Goal: Task Accomplishment & Management: Use online tool/utility

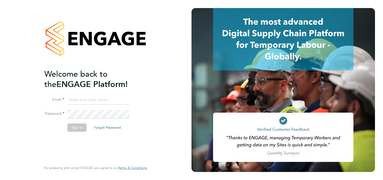
type input "sheree.wilson@search.co.uk"
click at [78, 129] on button "Sign In" at bounding box center [76, 127] width 19 height 8
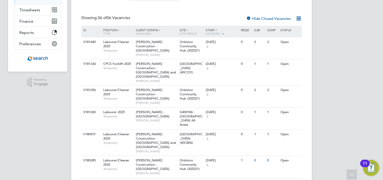
scroll to position [19, 0]
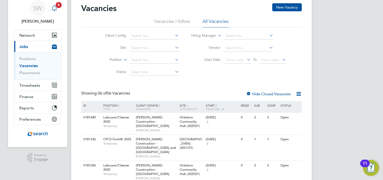
click at [55, 9] on icon "Main navigation" at bounding box center [54, 8] width 6 height 6
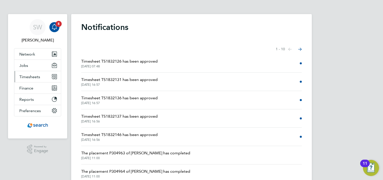
click at [28, 75] on span "Timesheets" at bounding box center [29, 76] width 21 height 5
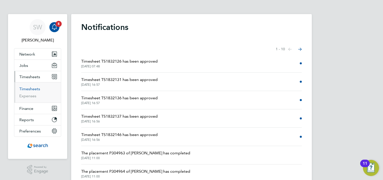
click at [32, 89] on link "Timesheets" at bounding box center [29, 88] width 21 height 5
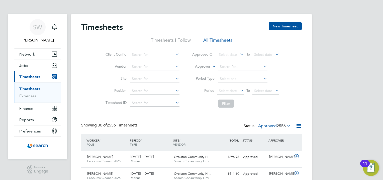
click at [215, 40] on li "All Timesheets" at bounding box center [217, 41] width 29 height 9
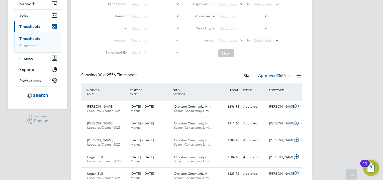
scroll to position [25, 0]
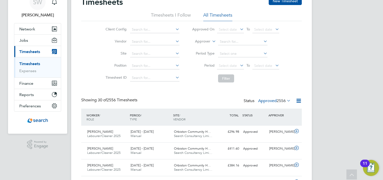
click at [266, 100] on label "Approved 2556" at bounding box center [274, 100] width 33 height 5
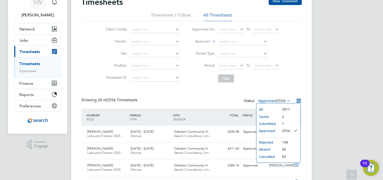
click at [271, 122] on li "Submitted" at bounding box center [268, 123] width 23 height 7
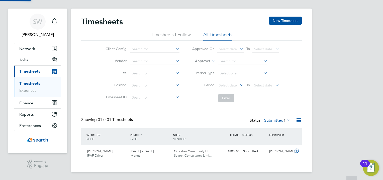
scroll to position [13, 44]
click at [274, 151] on div "[PERSON_NAME]" at bounding box center [280, 151] width 26 height 8
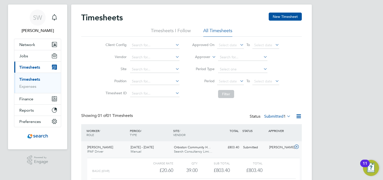
scroll to position [51, 0]
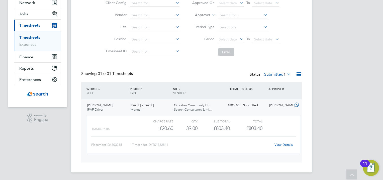
click at [288, 144] on link "View Details" at bounding box center [284, 144] width 18 height 4
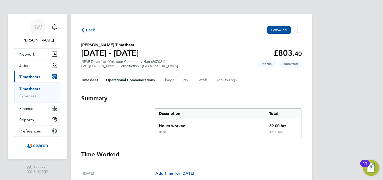
click at [118, 79] on Communications-tab "Operational Communications" at bounding box center [130, 80] width 49 height 12
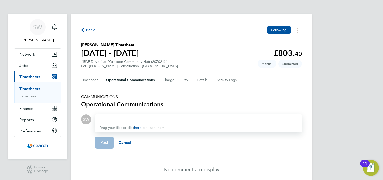
click at [165, 119] on div at bounding box center [198, 119] width 199 height 6
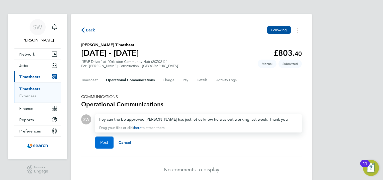
click at [110, 142] on button "Post" at bounding box center [104, 142] width 18 height 12
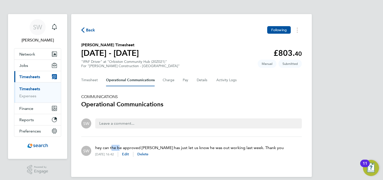
click at [112, 146] on p "hey can the be approved asap ross has just let us know he was out working last …" at bounding box center [189, 148] width 189 height 6
drag, startPoint x: 112, startPoint y: 146, endPoint x: 137, endPoint y: 153, distance: 25.1
click at [129, 153] on span "Edit" at bounding box center [125, 154] width 7 height 4
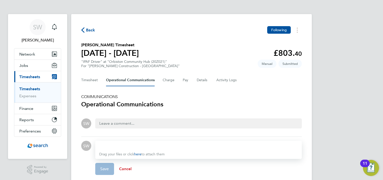
click at [122, 168] on span "Cancel" at bounding box center [125, 168] width 13 height 5
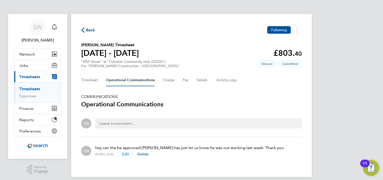
click at [129, 153] on span "Edit" at bounding box center [125, 154] width 7 height 4
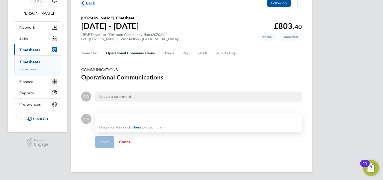
click at [127, 143] on span "Cancel" at bounding box center [125, 141] width 13 height 5
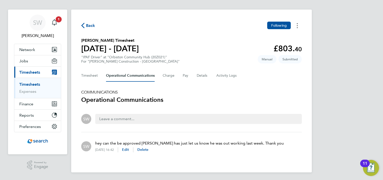
click at [294, 23] on button "Timesheets Menu" at bounding box center [297, 26] width 9 height 8
click at [255, 49] on link "Download timesheet" at bounding box center [272, 47] width 60 height 10
